Goal: Information Seeking & Learning: Check status

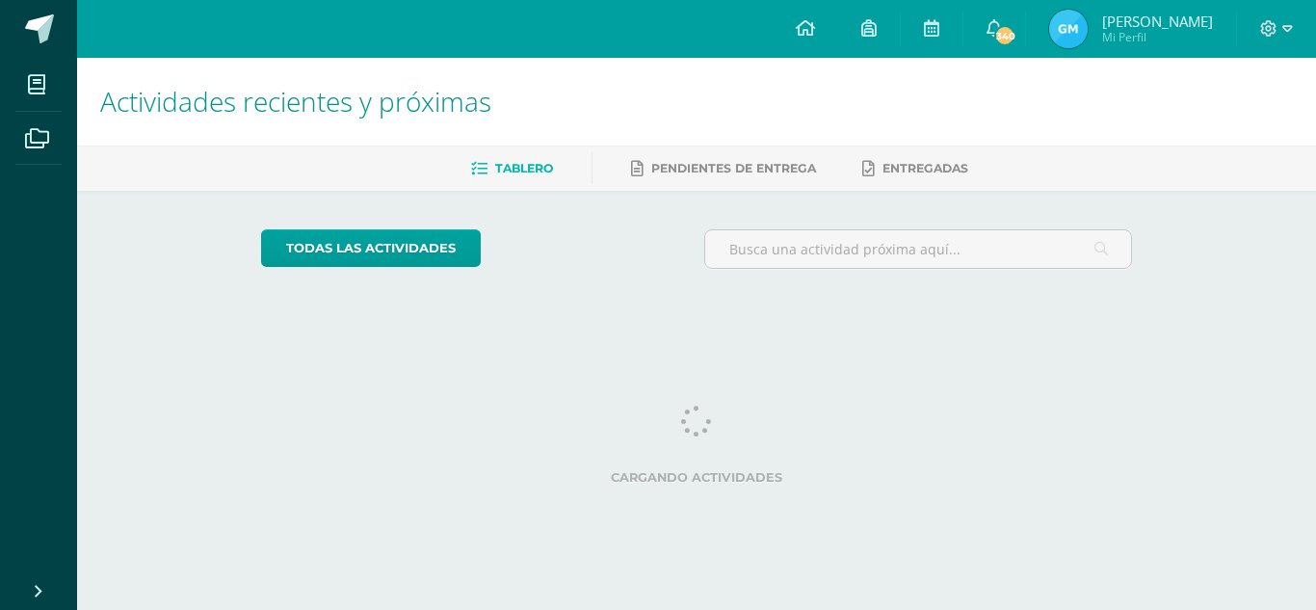
click at [1150, 14] on span "[PERSON_NAME]" at bounding box center [1157, 21] width 111 height 19
click at [1088, 35] on img at bounding box center [1068, 29] width 39 height 39
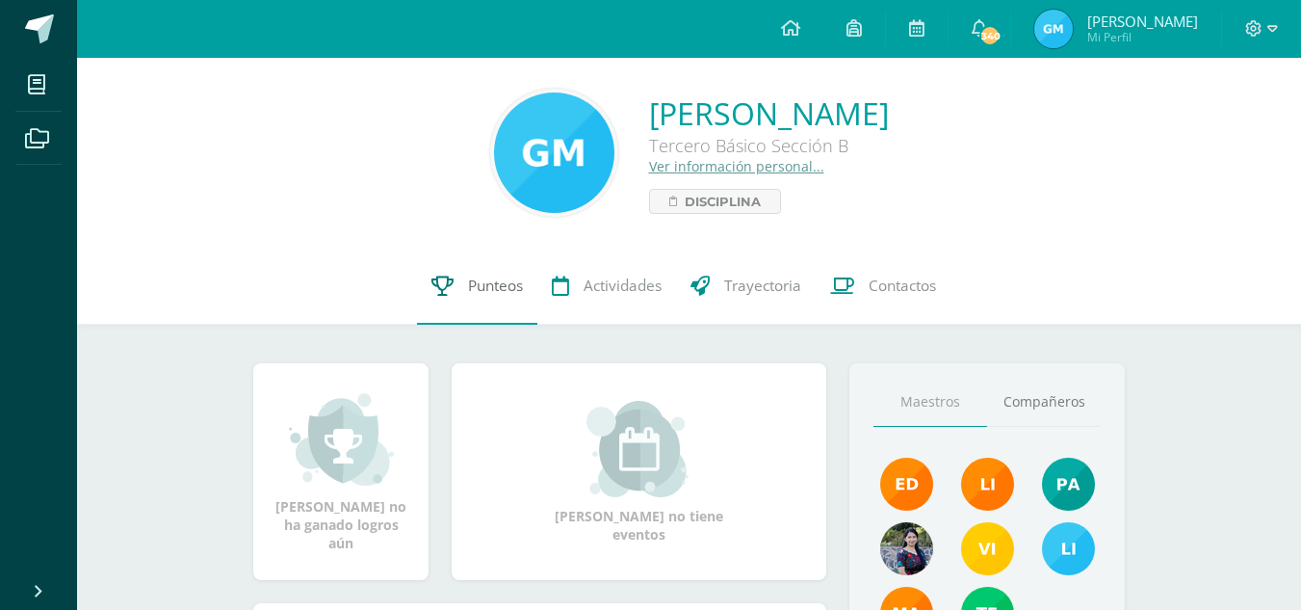
click at [498, 296] on span "Punteos" at bounding box center [495, 286] width 55 height 20
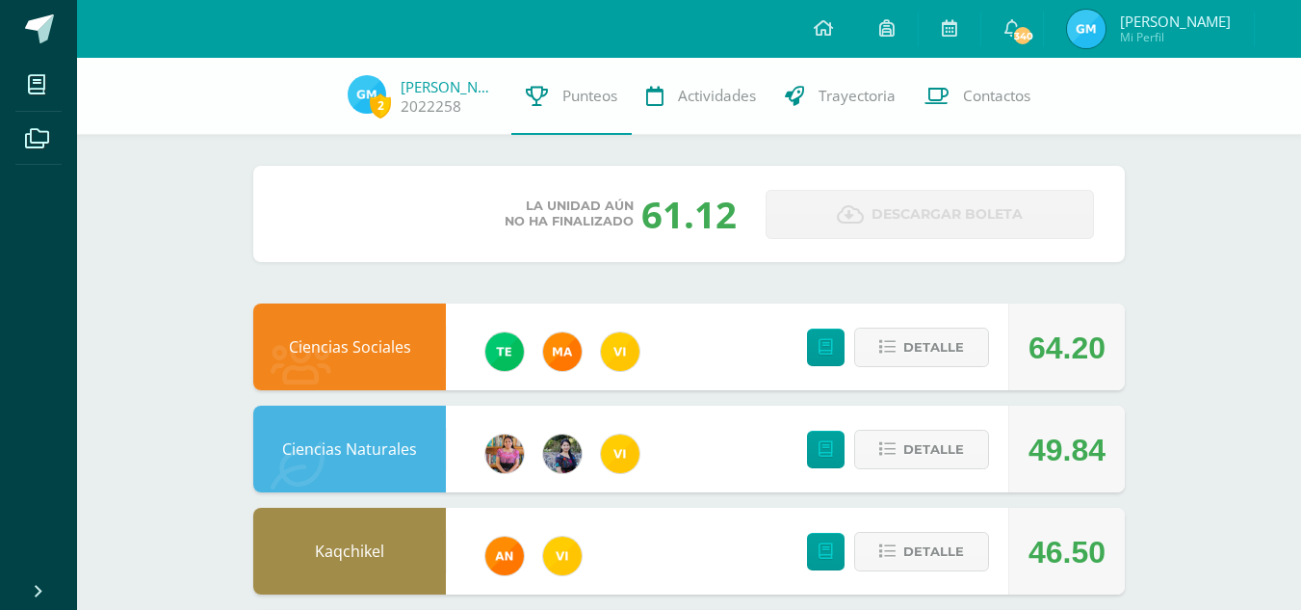
scroll to position [651, 0]
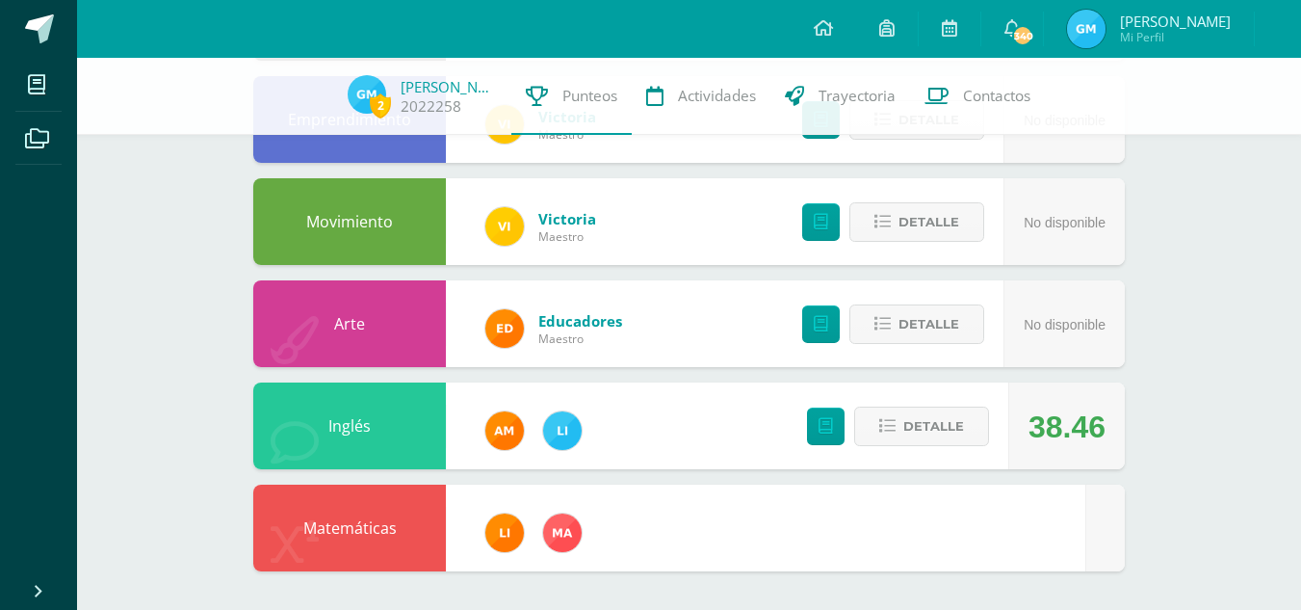
click at [829, 485] on div "Matemáticas" at bounding box center [689, 528] width 872 height 87
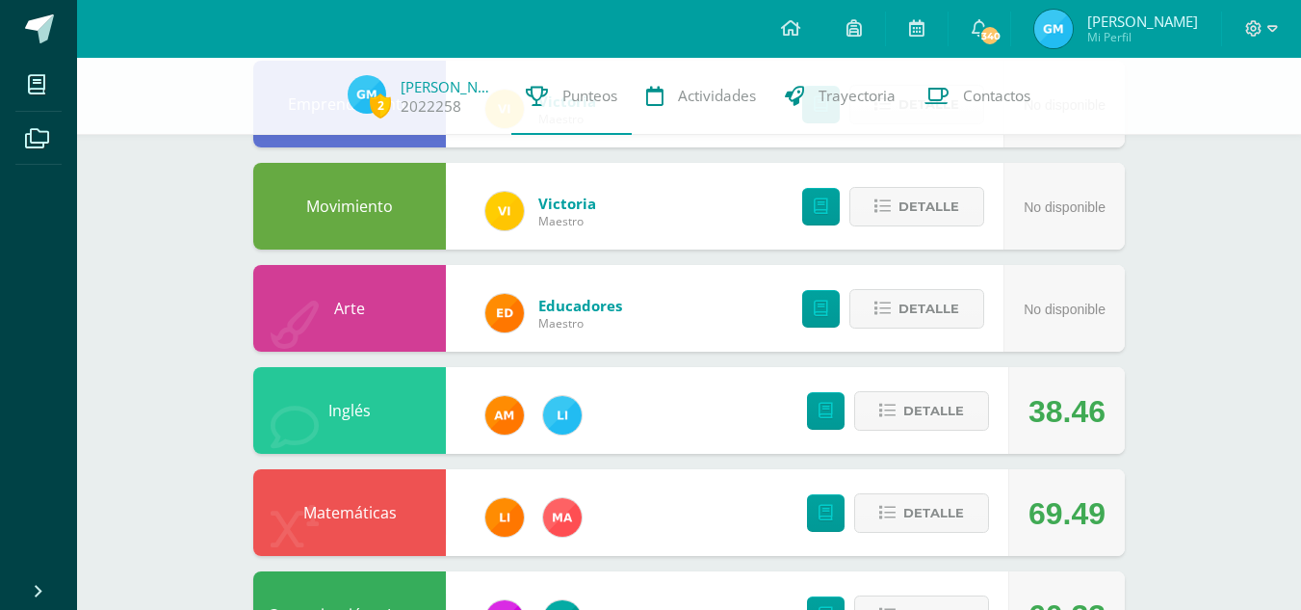
scroll to position [738, 0]
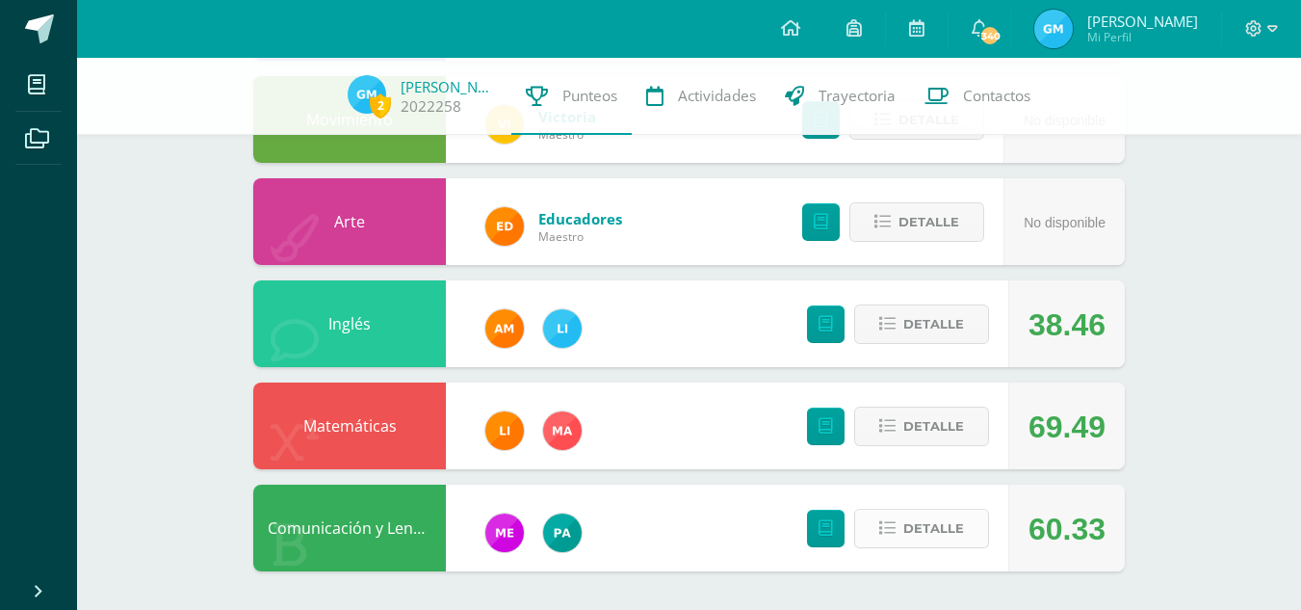
click at [961, 521] on span "Detalle" at bounding box center [934, 529] width 61 height 36
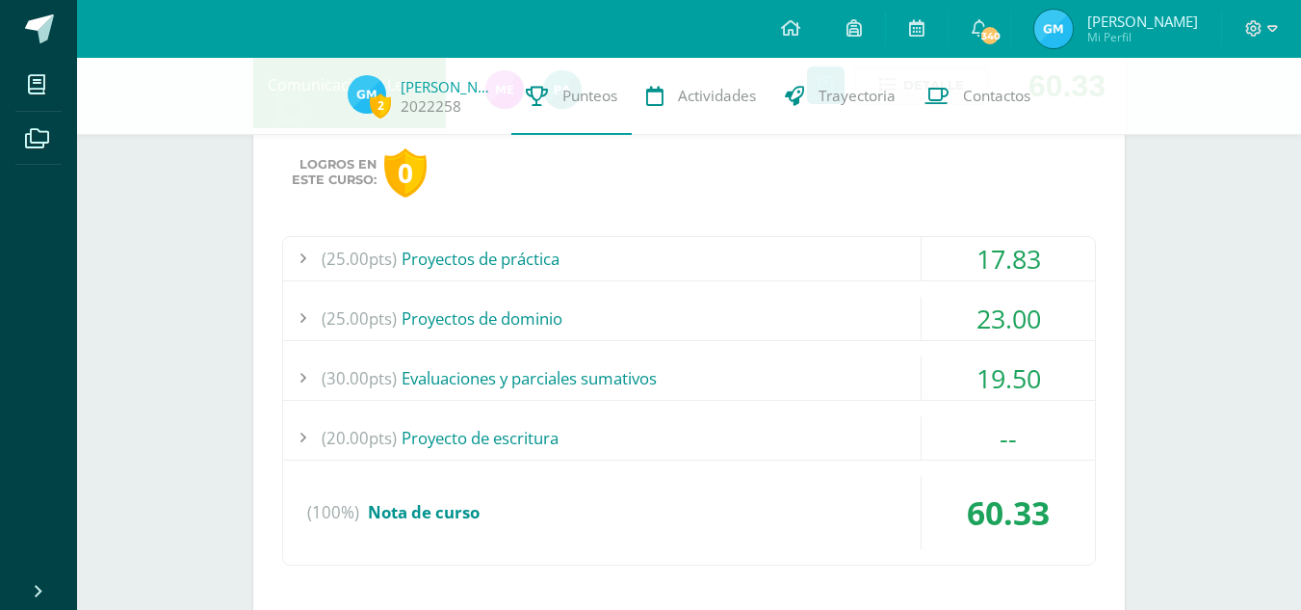
scroll to position [1228, 0]
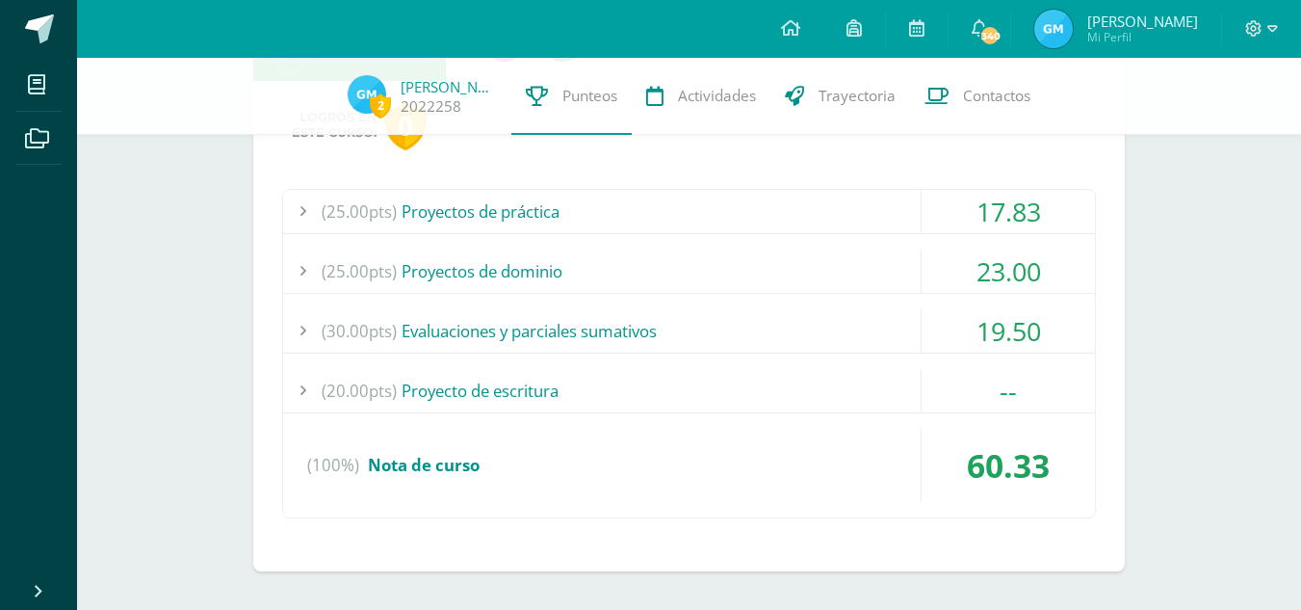
click at [578, 207] on div "(25.00pts) Proyectos de práctica" at bounding box center [689, 211] width 812 height 43
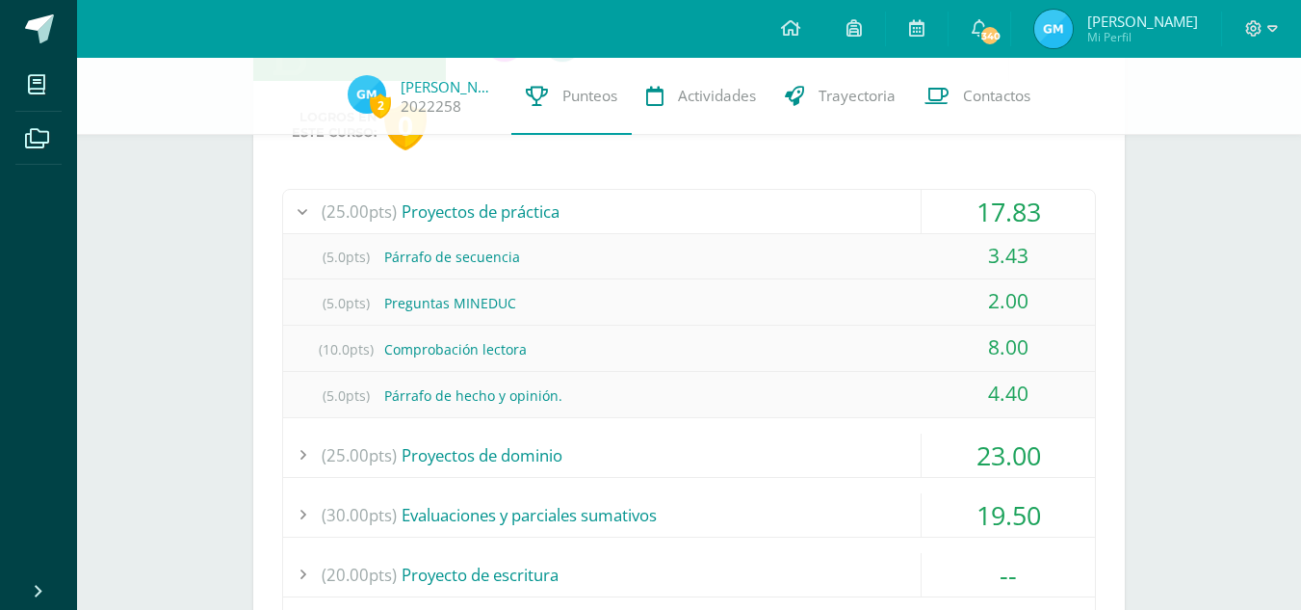
click at [578, 205] on div "(25.00pts) Proyectos de práctica" at bounding box center [689, 211] width 812 height 43
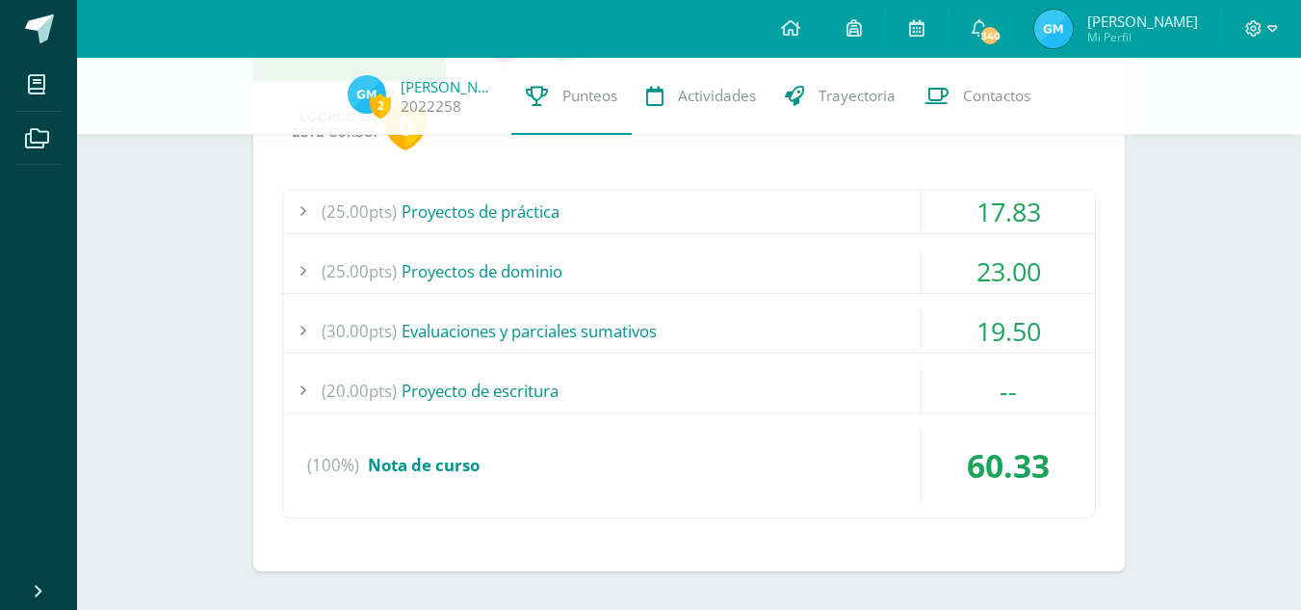
click at [553, 281] on div "(25.00pts) Proyectos de dominio" at bounding box center [689, 271] width 812 height 43
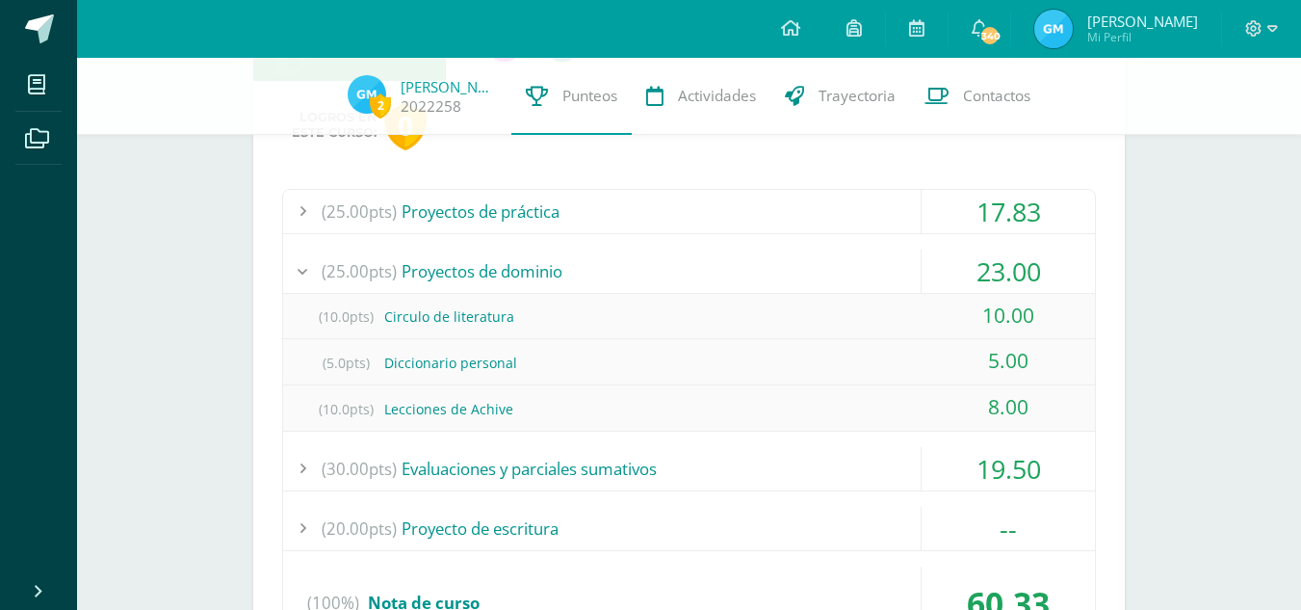
click at [554, 277] on div "(25.00pts) Proyectos de dominio" at bounding box center [689, 271] width 812 height 43
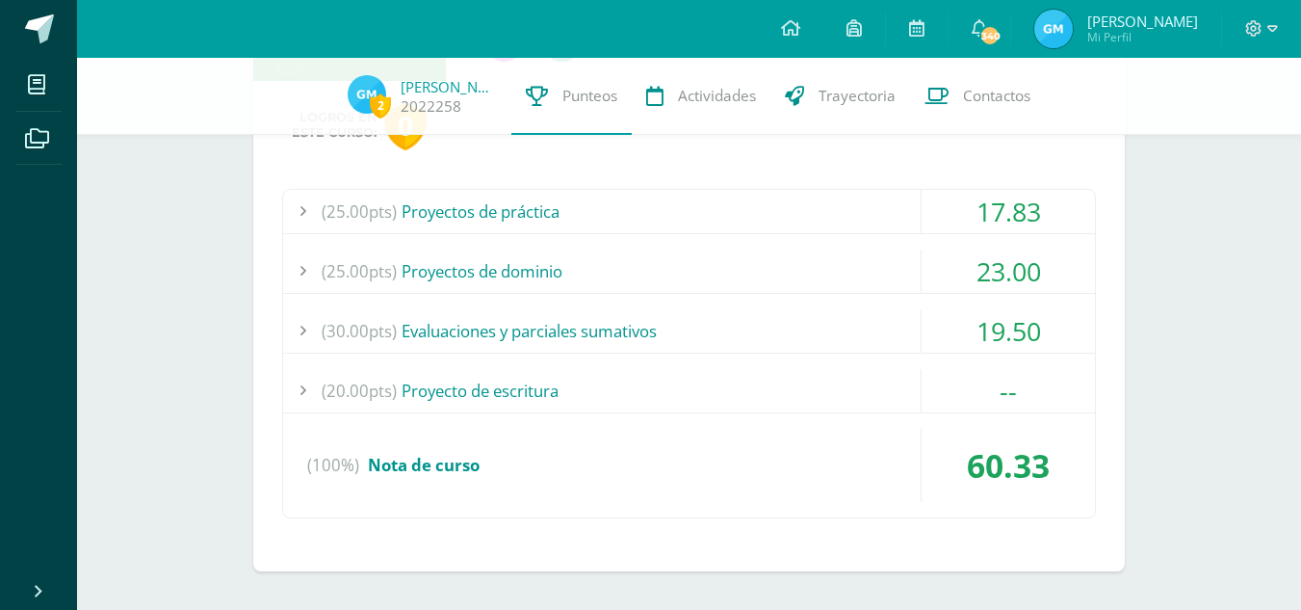
click at [558, 322] on div "(30.00pts) Evaluaciones y parciales sumativos" at bounding box center [689, 330] width 812 height 43
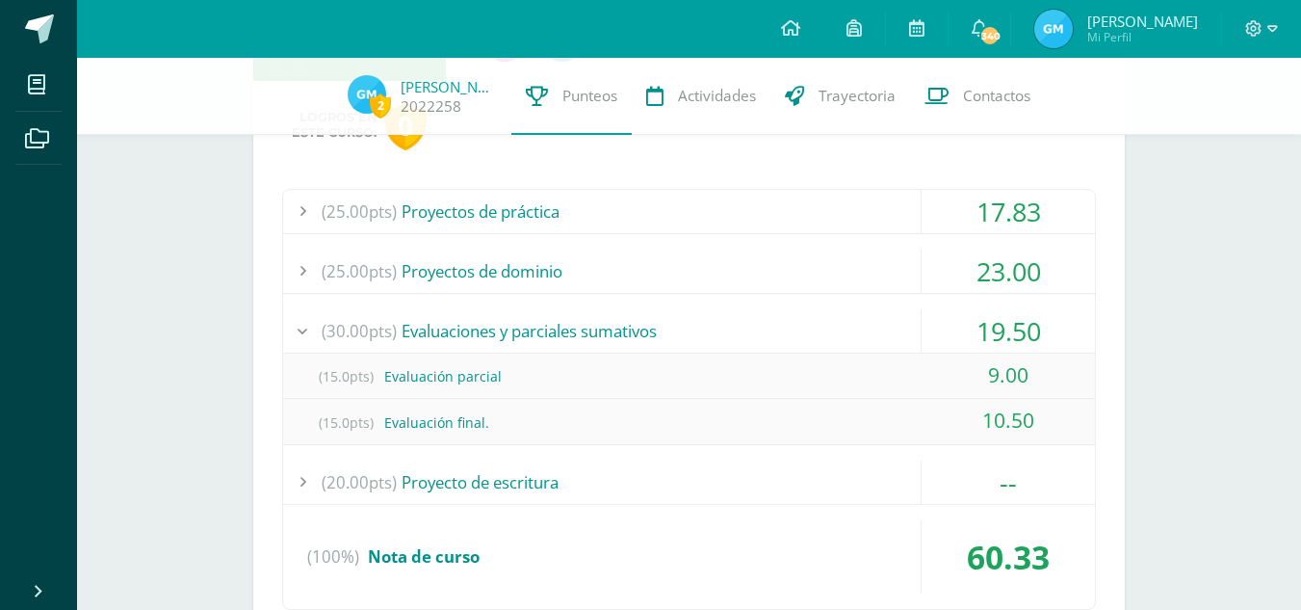
click at [558, 318] on div "(30.00pts) Evaluaciones y parciales sumativos" at bounding box center [689, 330] width 812 height 43
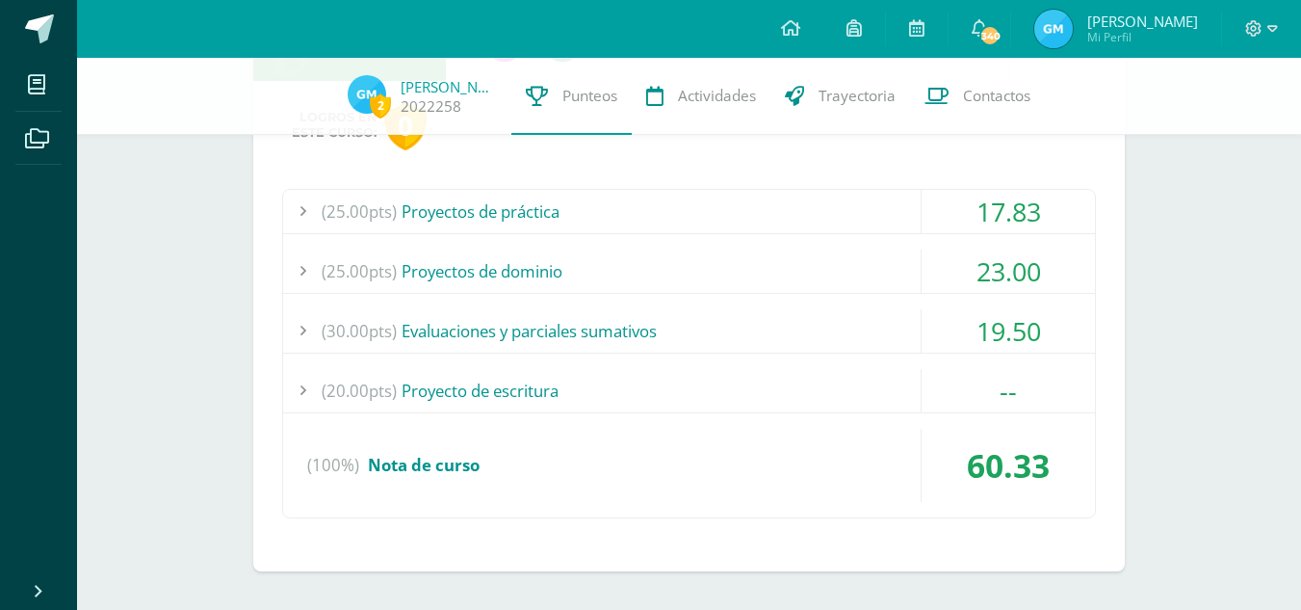
click at [545, 381] on div "(20.00pts) Proyecto de escritura" at bounding box center [689, 390] width 812 height 43
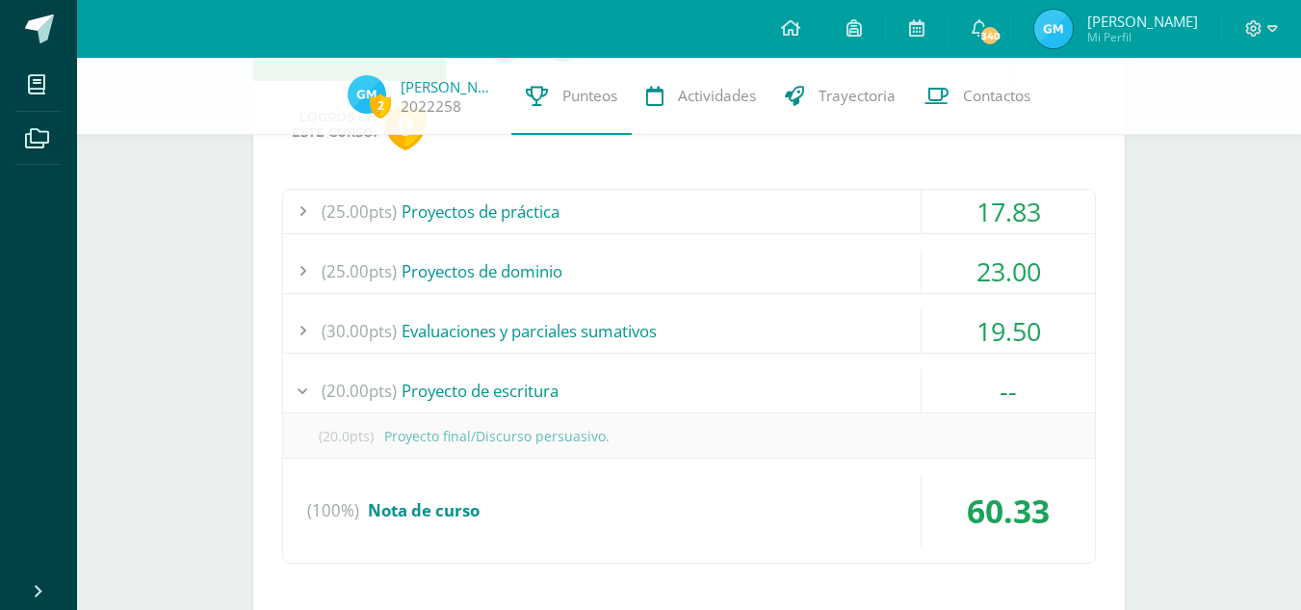
click at [545, 381] on div "(20.00pts) Proyecto de escritura" at bounding box center [689, 390] width 812 height 43
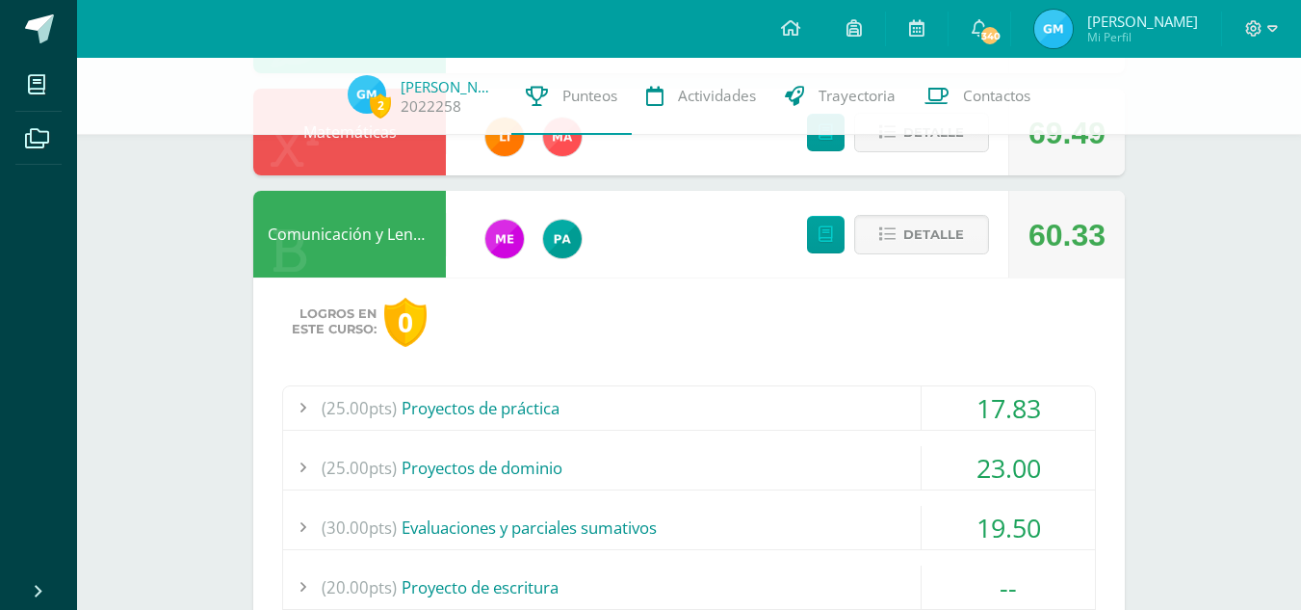
scroll to position [1031, 0]
click at [964, 239] on button "Detalle" at bounding box center [921, 235] width 135 height 39
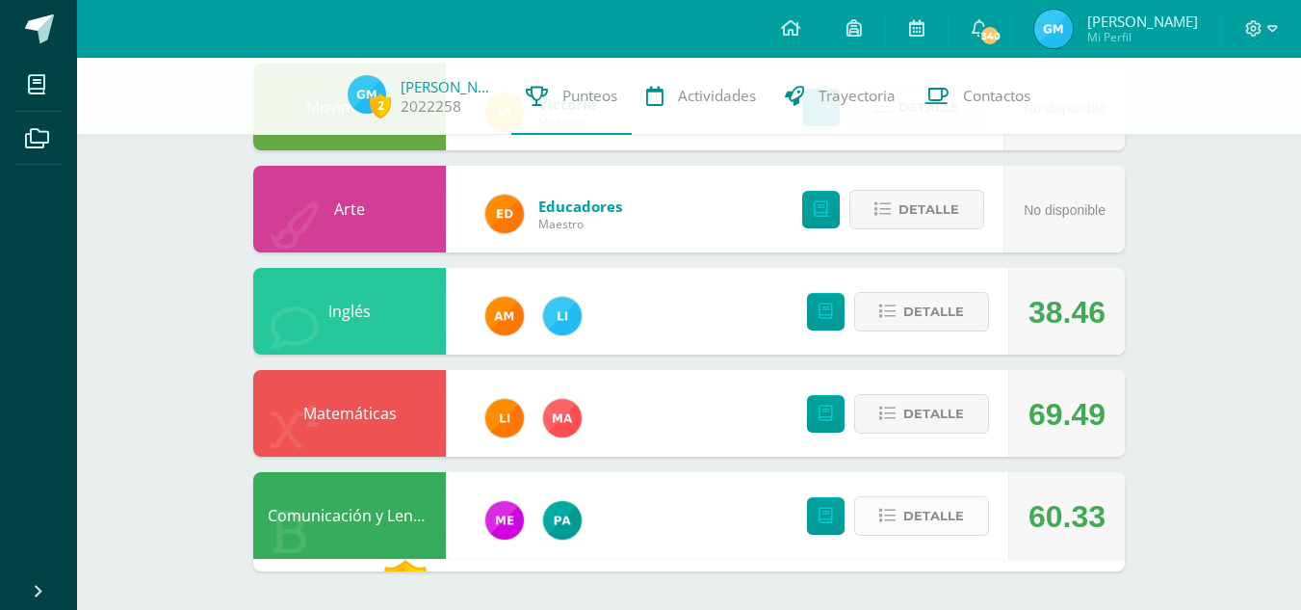
scroll to position [738, 0]
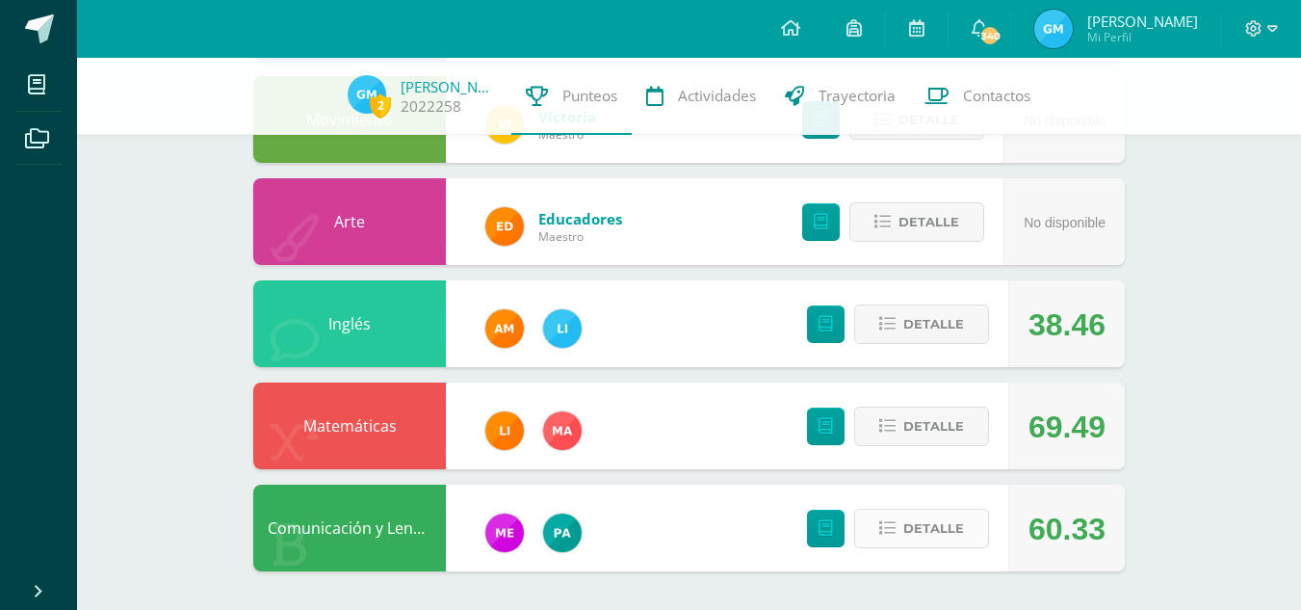
click at [895, 537] on icon at bounding box center [888, 528] width 16 height 16
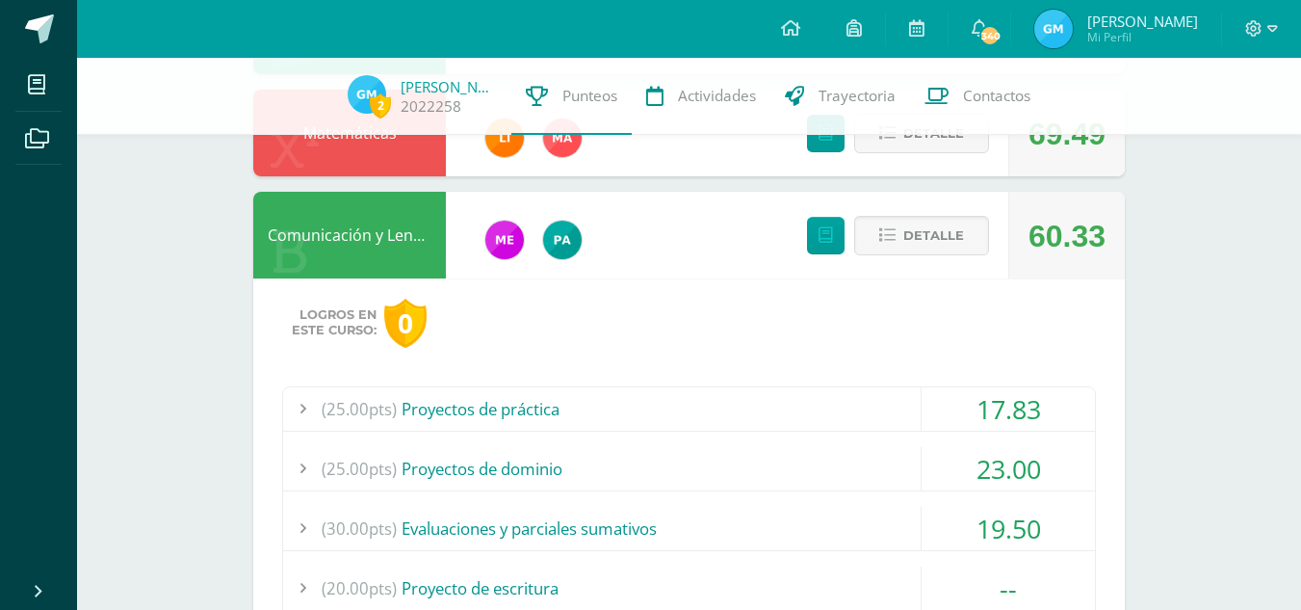
scroll to position [1228, 0]
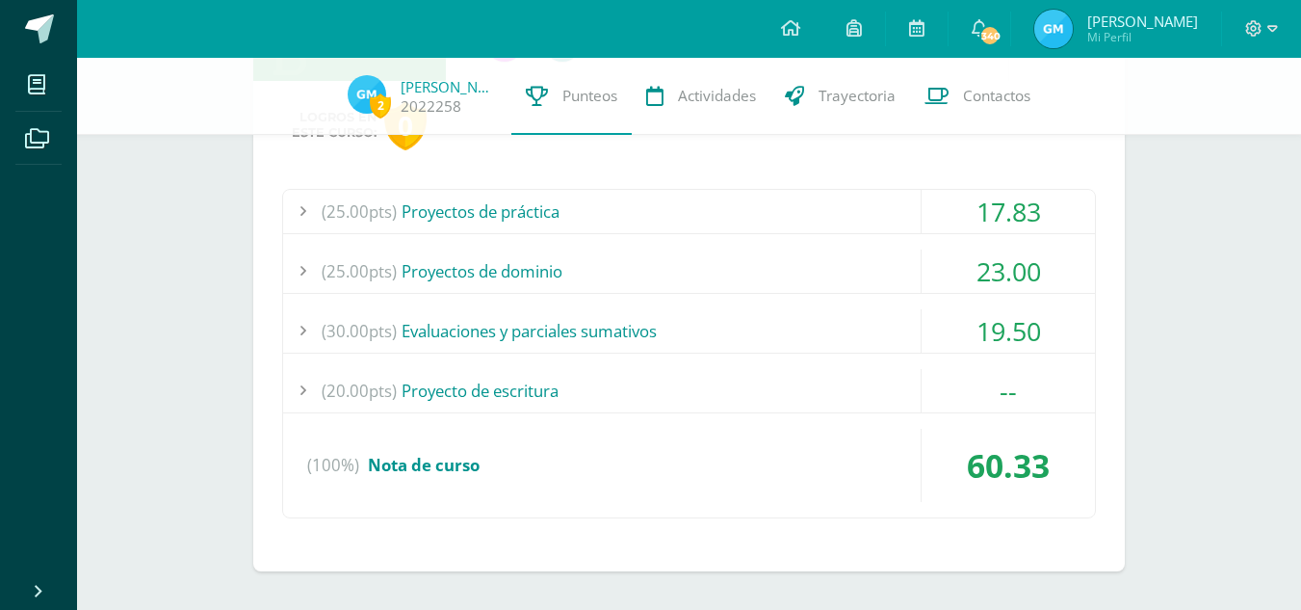
click at [567, 389] on div "(20.00pts) Proyecto de escritura" at bounding box center [689, 390] width 812 height 43
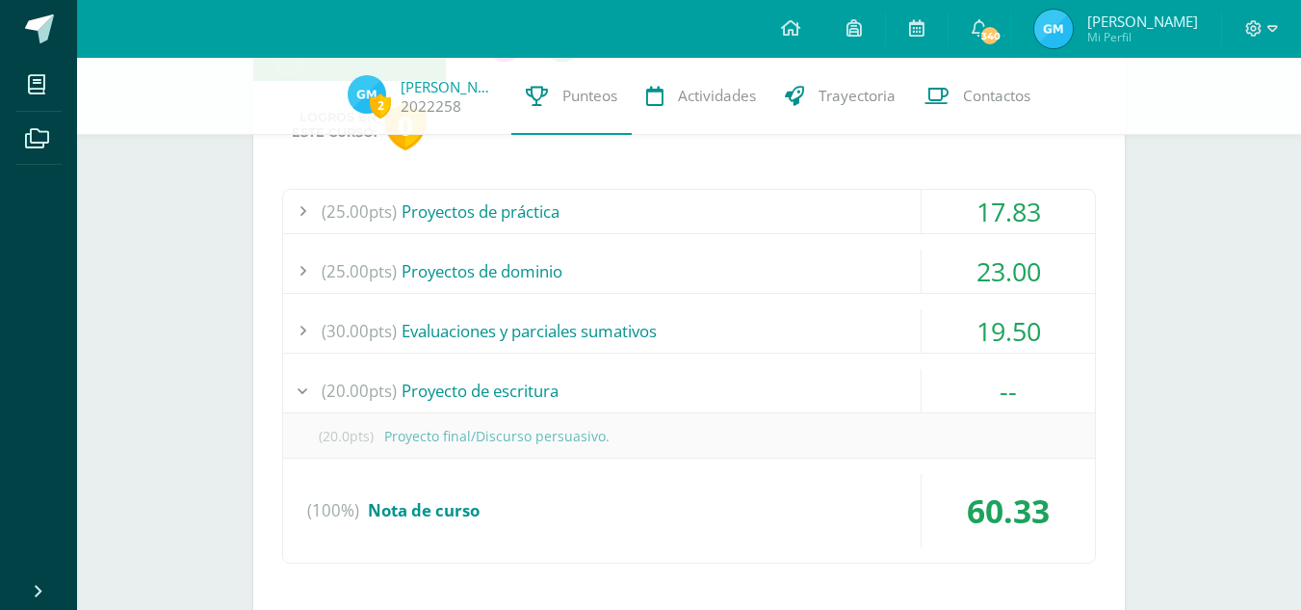
click at [567, 389] on div "(20.00pts) Proyecto de escritura" at bounding box center [689, 390] width 812 height 43
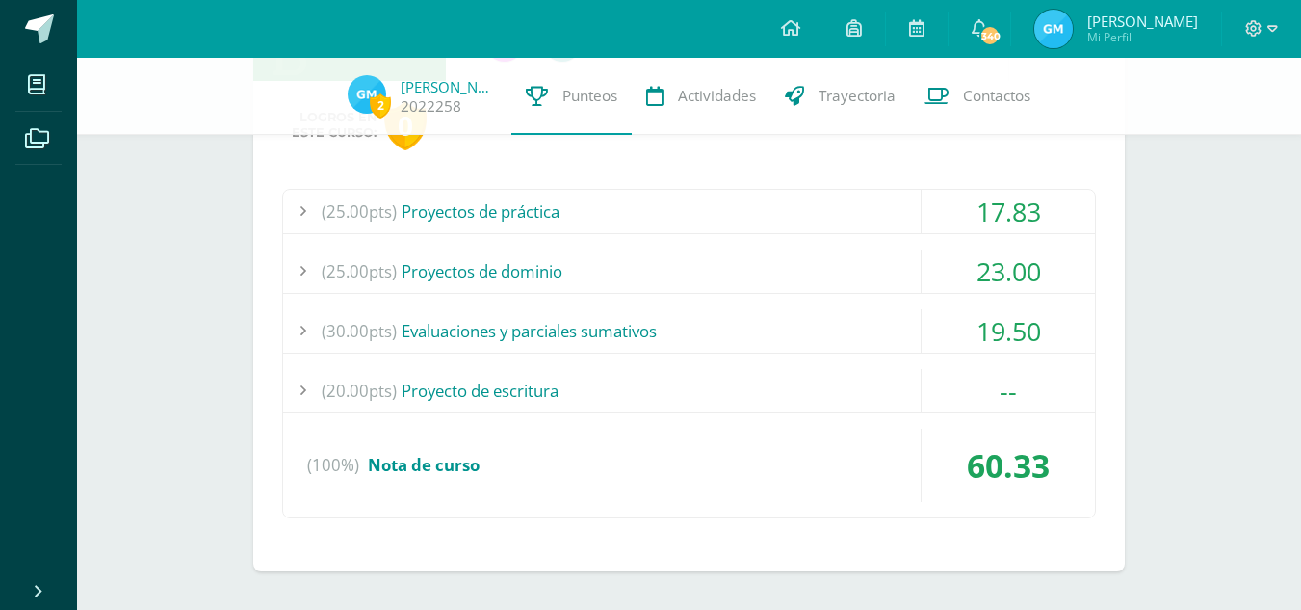
click at [570, 392] on div "(20.00pts) Proyecto de escritura" at bounding box center [689, 390] width 812 height 43
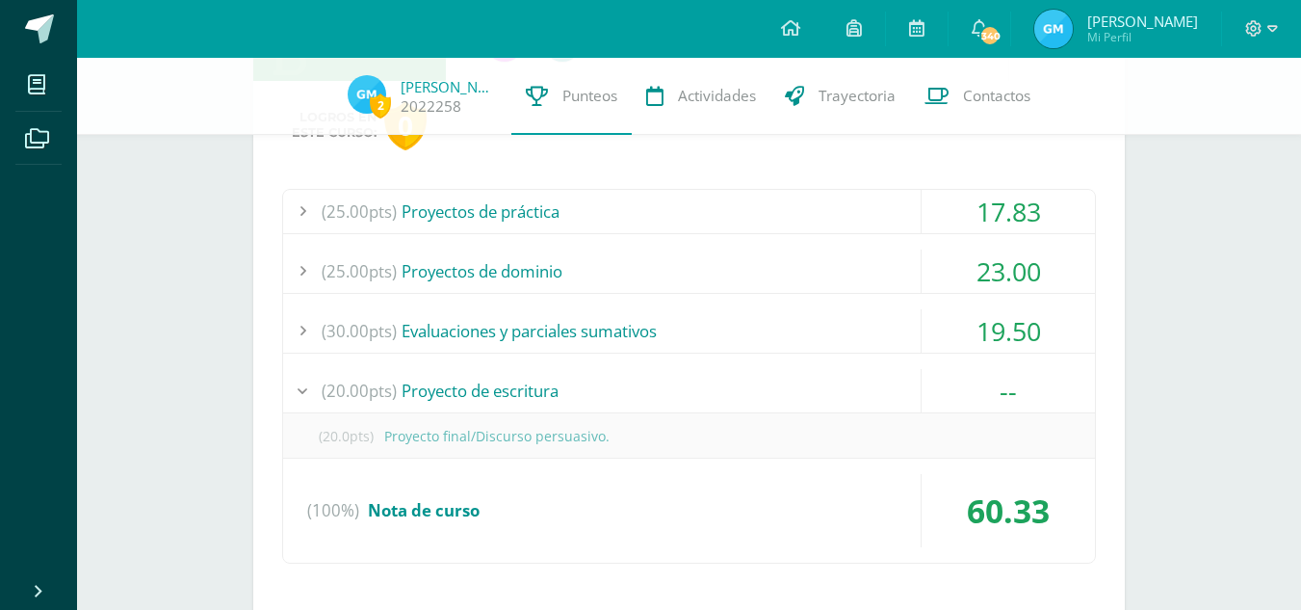
click at [571, 392] on div "(20.00pts) Proyecto de escritura" at bounding box center [689, 390] width 812 height 43
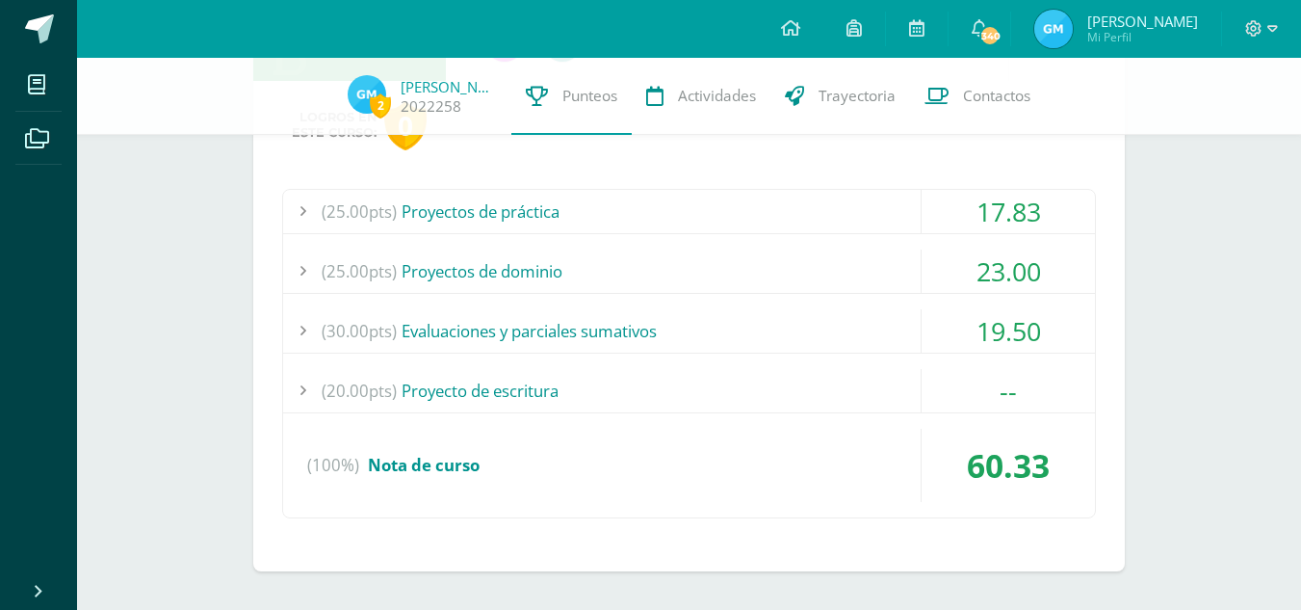
click at [260, 116] on div "2 Gloria Meletz 2022258 Punteos Actividades Trayectoria Contactos" at bounding box center [650, 96] width 1301 height 77
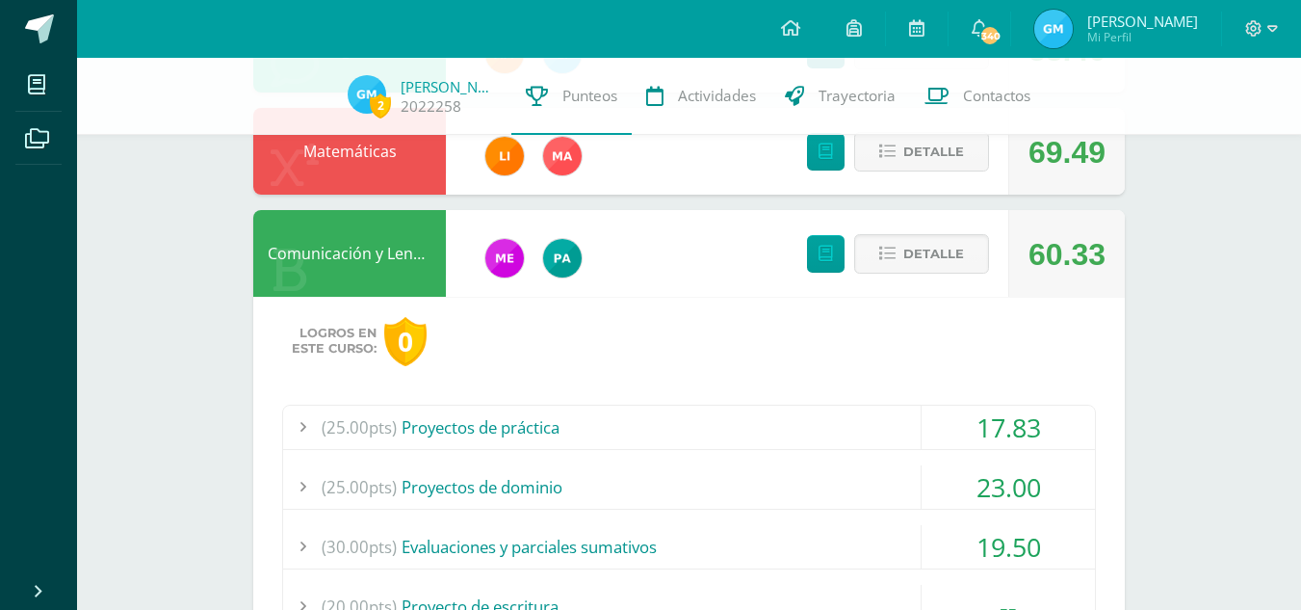
scroll to position [981, 0]
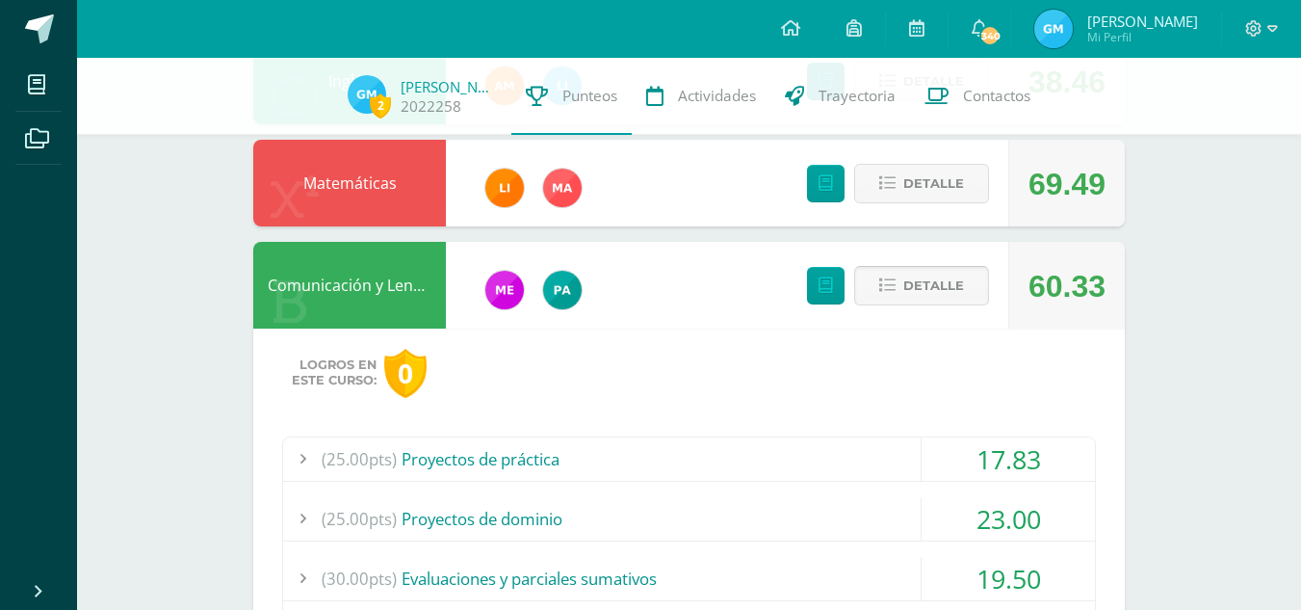
click at [926, 295] on span "Detalle" at bounding box center [934, 286] width 61 height 36
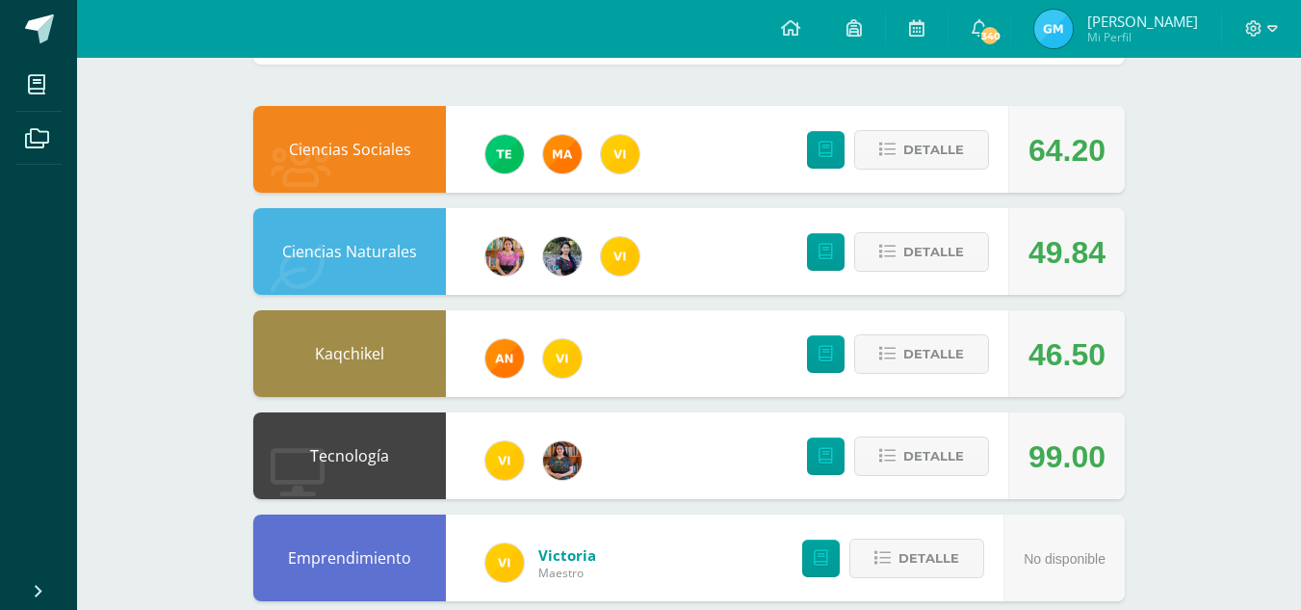
scroll to position [204, 0]
